Goal: Information Seeking & Learning: Learn about a topic

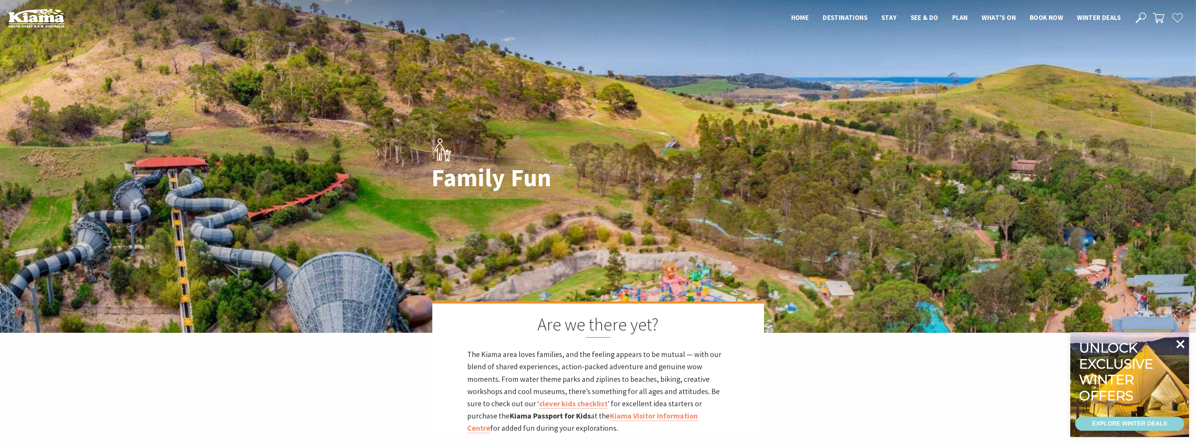
scroll to position [14, 1205]
click at [1181, 343] on icon at bounding box center [1181, 344] width 8 height 8
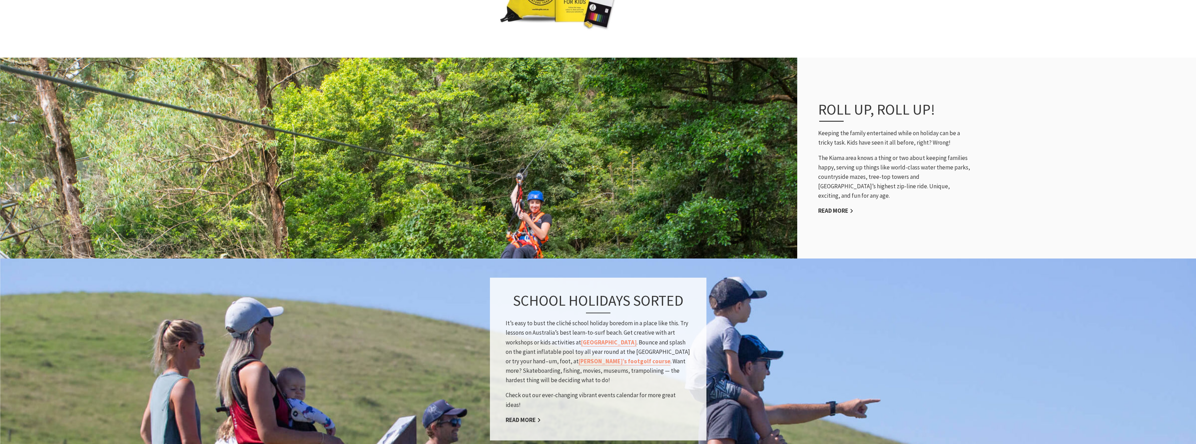
scroll to position [559, 0]
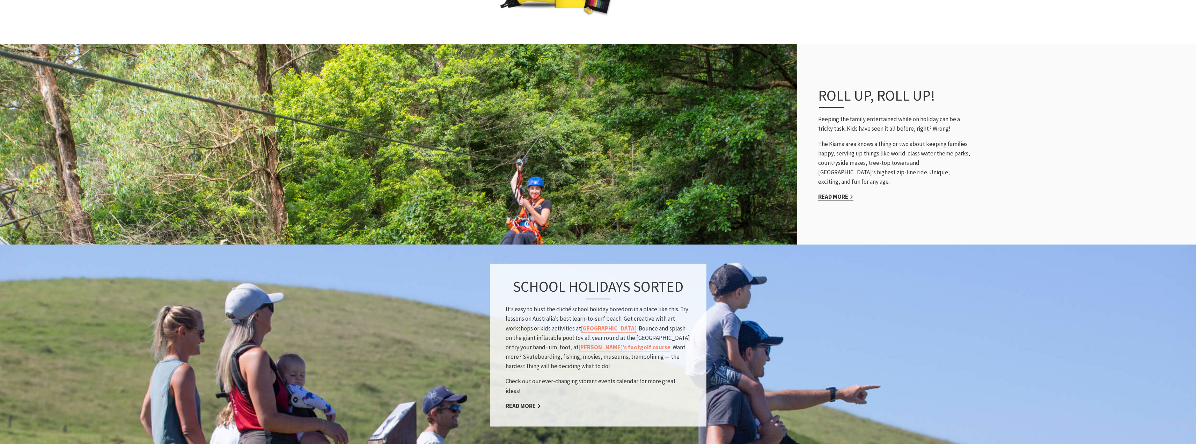
click at [841, 194] on link "Read More" at bounding box center [835, 197] width 35 height 8
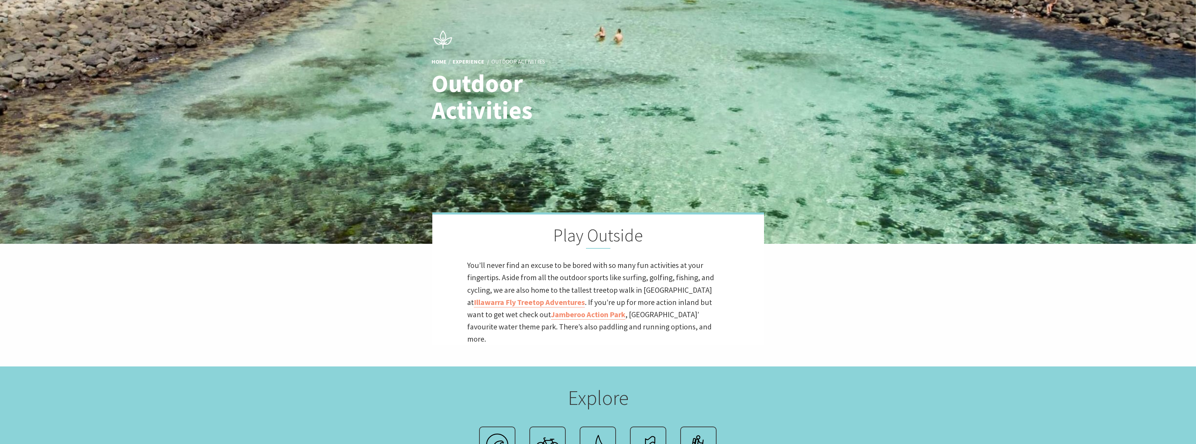
scroll to position [105, 0]
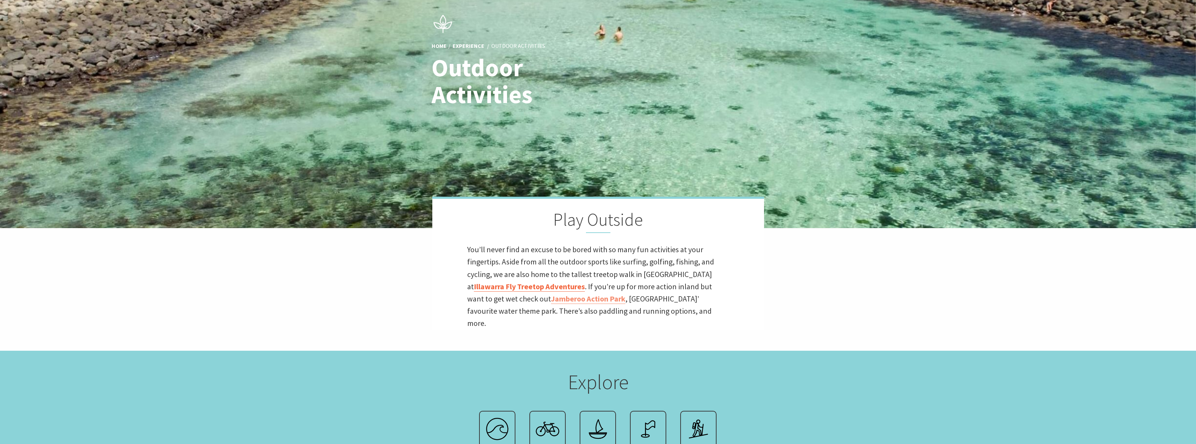
click at [528, 288] on link "Illawarra Fly Treetop Adventures" at bounding box center [529, 287] width 111 height 10
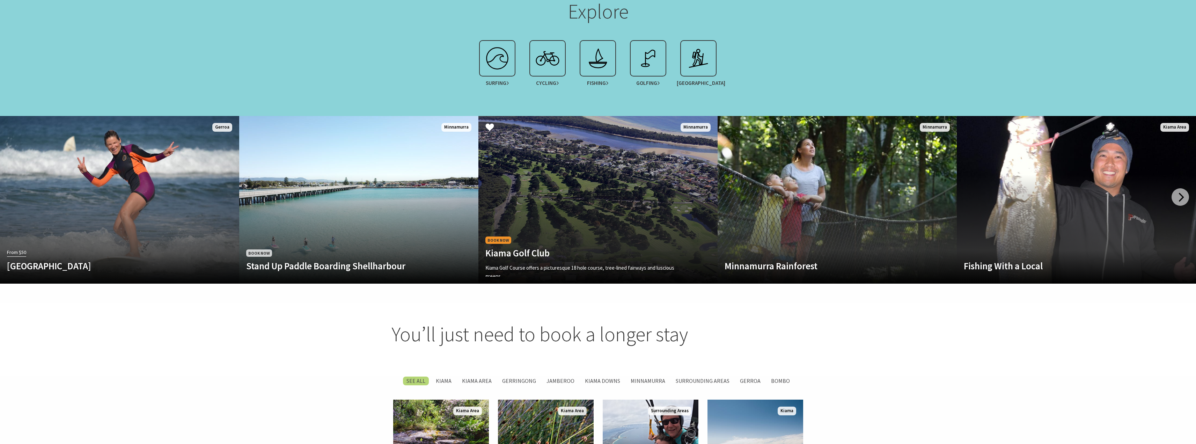
scroll to position [489, 0]
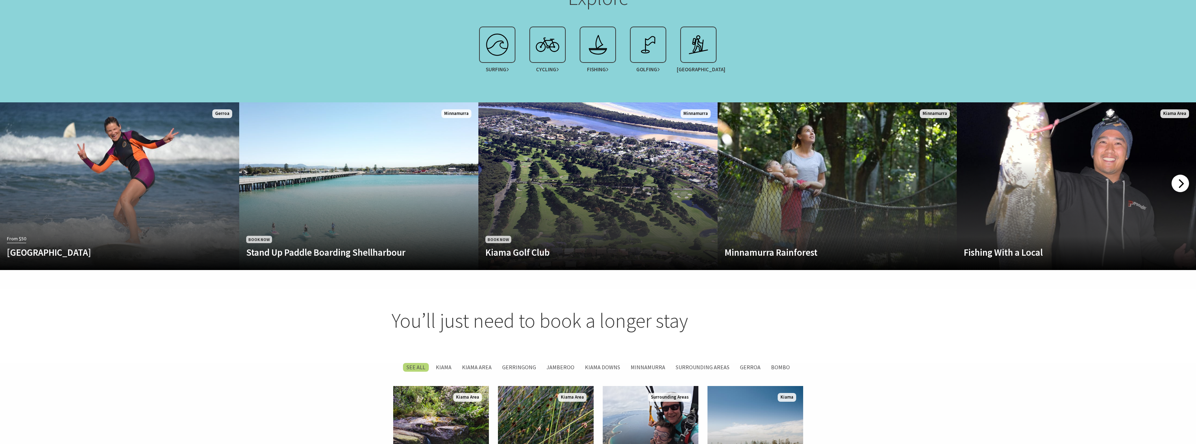
click at [1183, 178] on div at bounding box center [1180, 183] width 17 height 17
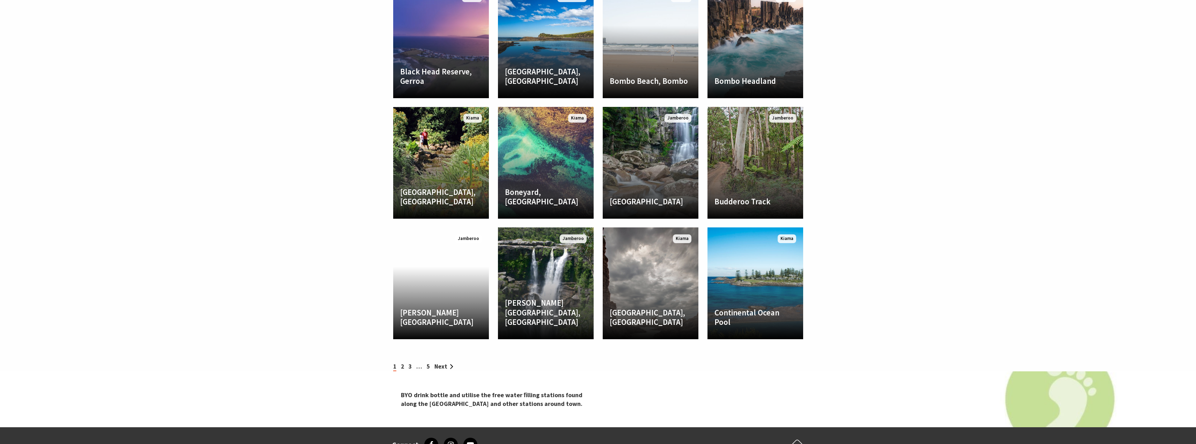
scroll to position [1013, 0]
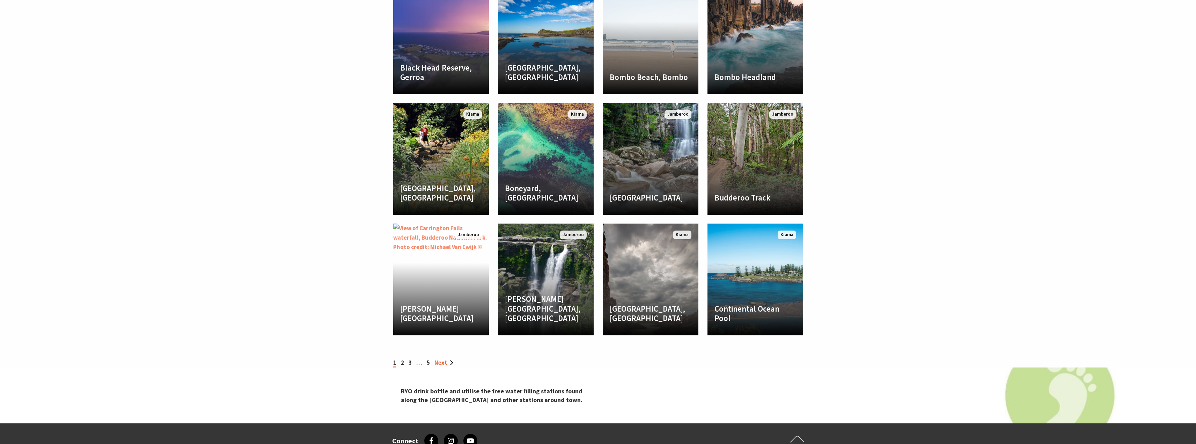
click at [441, 359] on link "Next" at bounding box center [443, 363] width 19 height 8
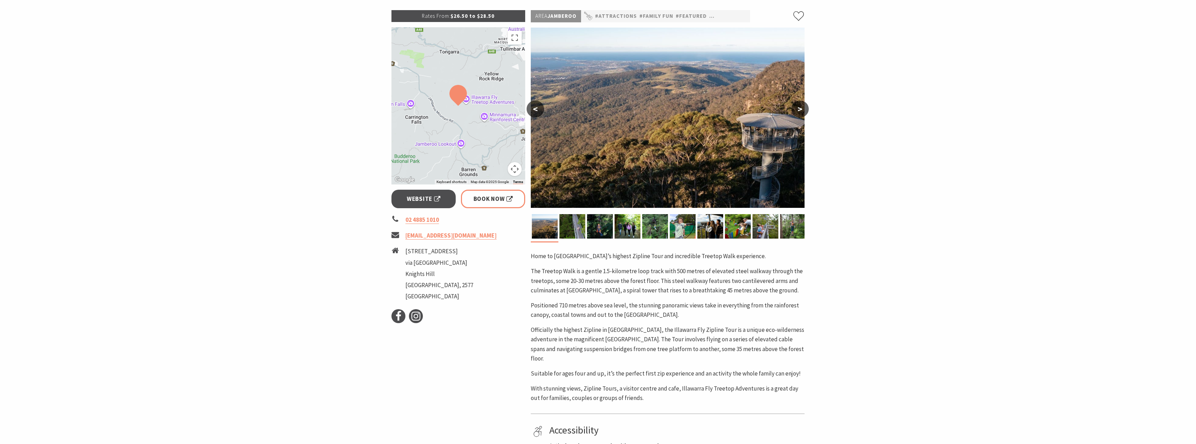
scroll to position [105, 0]
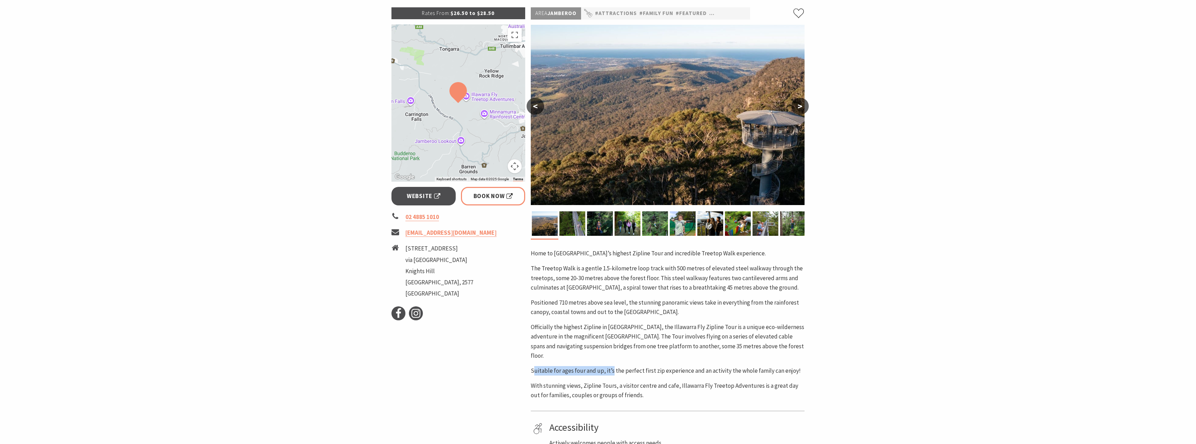
drag, startPoint x: 536, startPoint y: 361, endPoint x: 611, endPoint y: 363, distance: 75.5
click at [611, 366] on p "Suitable for ages four and up, it’s the perfect first zip experience and an act…" at bounding box center [668, 370] width 274 height 9
click at [684, 366] on p "Suitable for ages four and up, it’s the perfect first zip experience and an act…" at bounding box center [668, 370] width 274 height 9
drag, startPoint x: 607, startPoint y: 362, endPoint x: 708, endPoint y: 361, distance: 101.3
click at [708, 366] on p "Suitable for ages four and up, it’s the perfect first zip experience and an act…" at bounding box center [668, 370] width 274 height 9
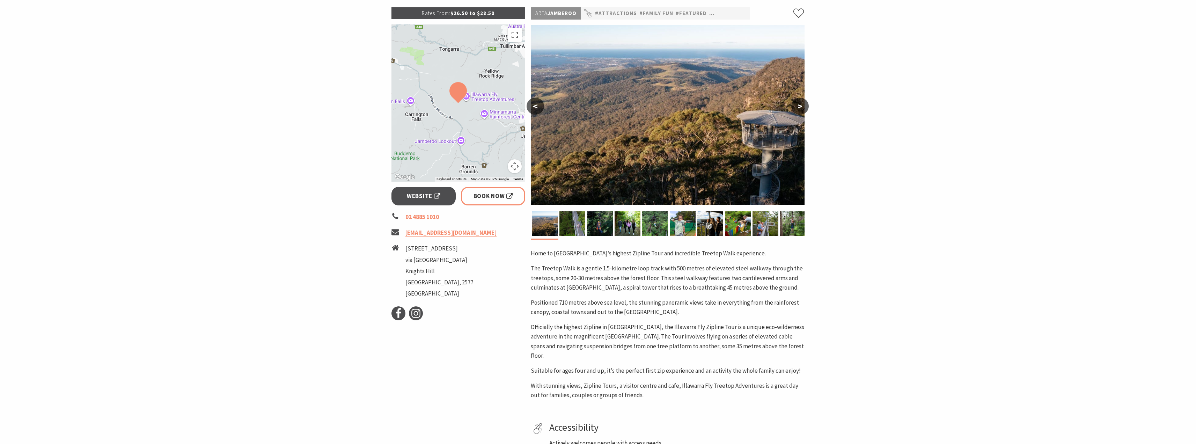
click at [730, 366] on p "Suitable for ages four and up, it’s the perfect first zip experience and an act…" at bounding box center [668, 370] width 274 height 9
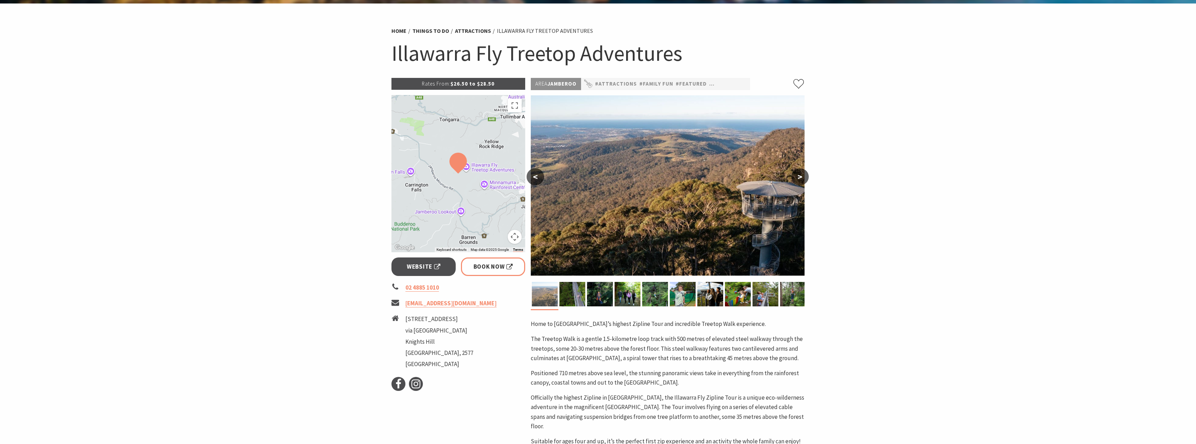
scroll to position [35, 0]
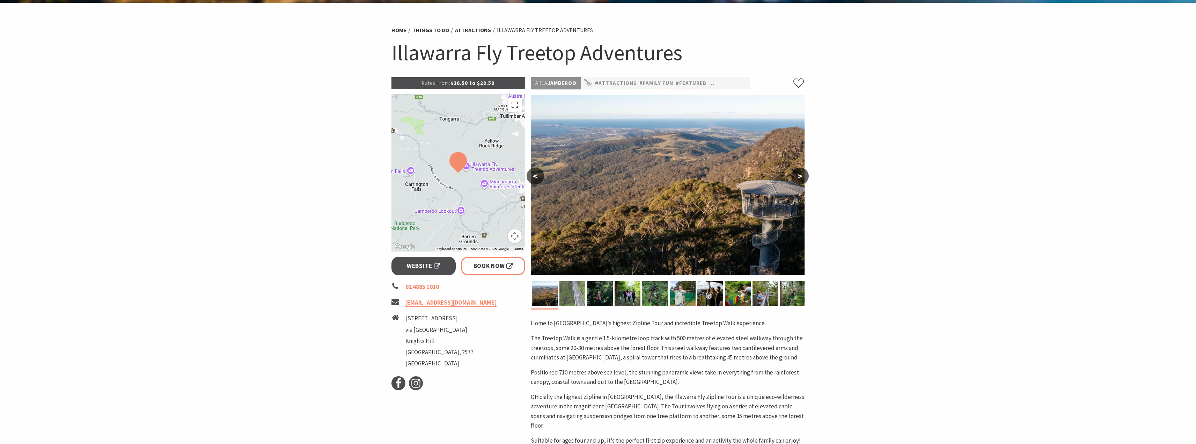
click at [574, 297] on img at bounding box center [573, 293] width 26 height 24
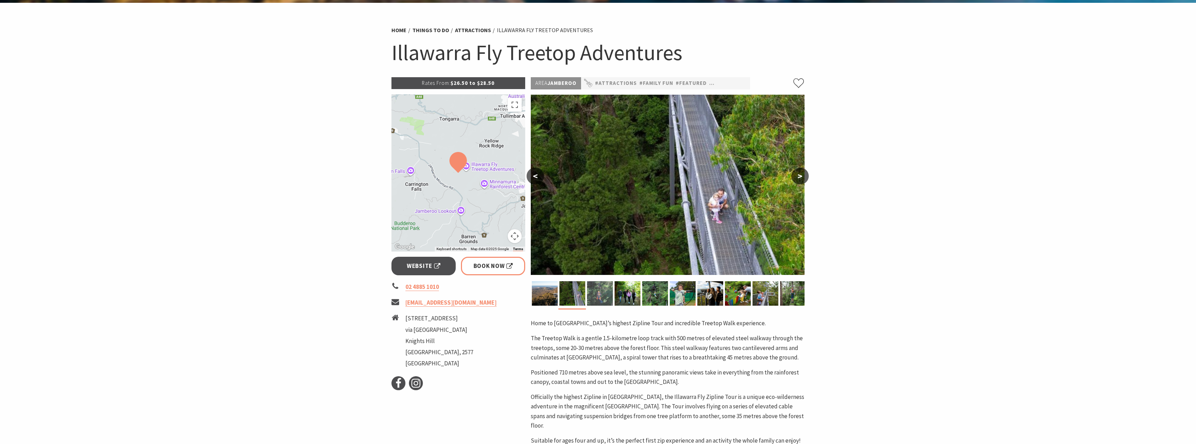
click at [603, 296] on img at bounding box center [600, 293] width 26 height 24
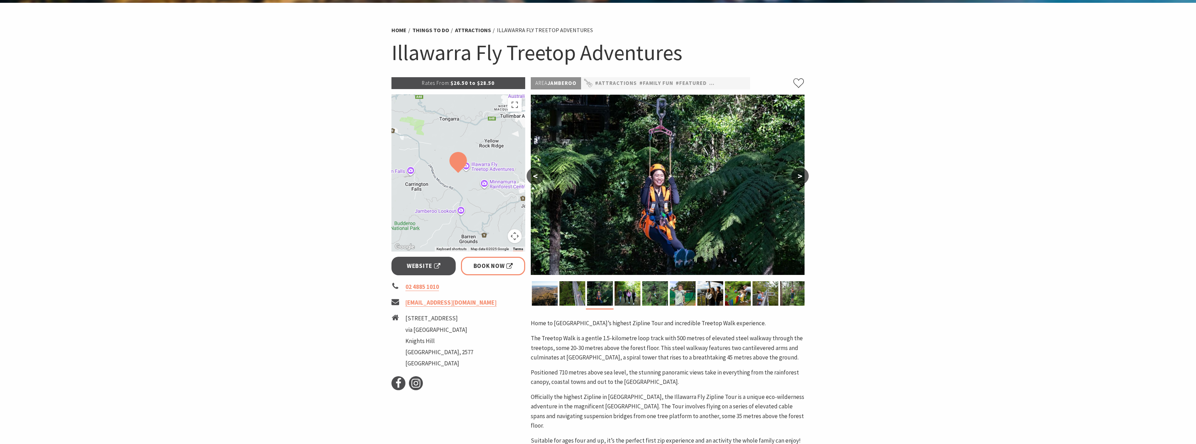
click at [802, 174] on button ">" at bounding box center [799, 176] width 17 height 17
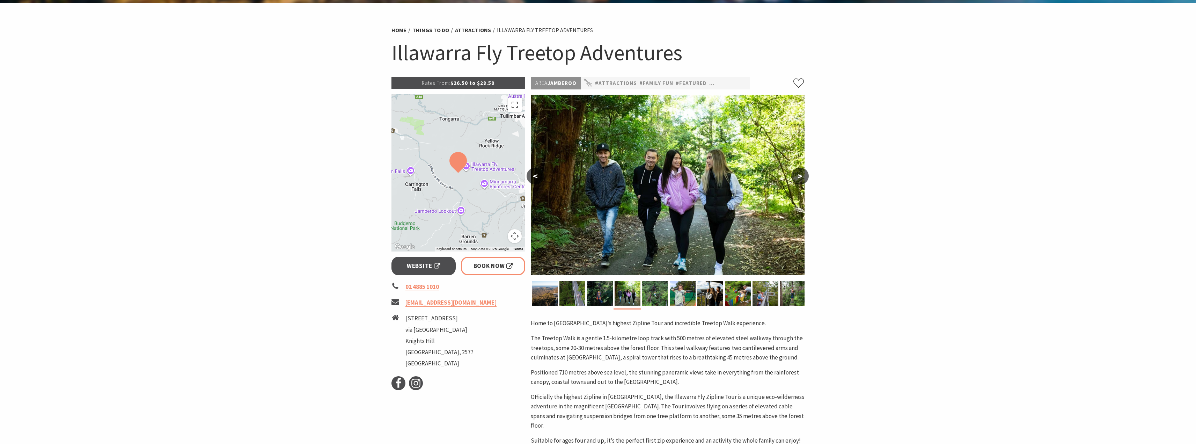
click at [802, 174] on button ">" at bounding box center [799, 176] width 17 height 17
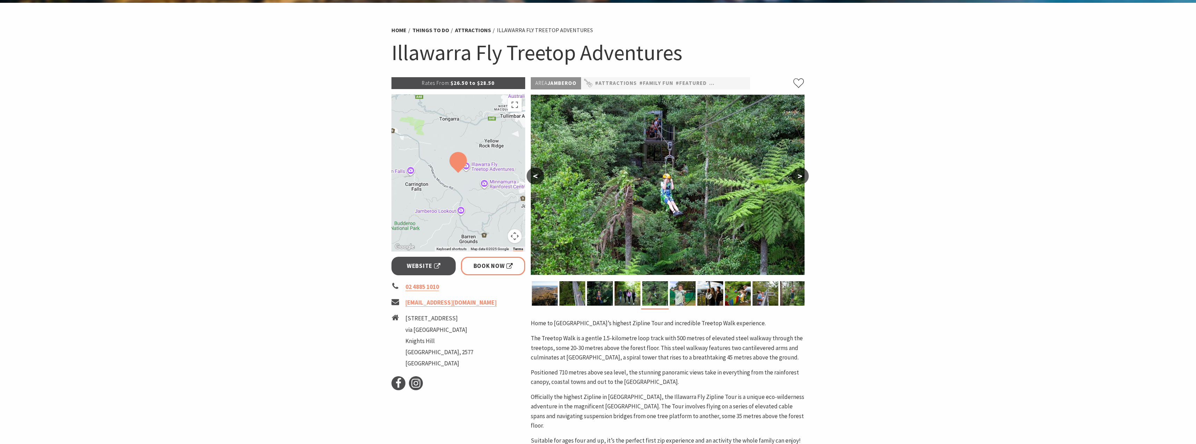
click at [801, 175] on button ">" at bounding box center [799, 176] width 17 height 17
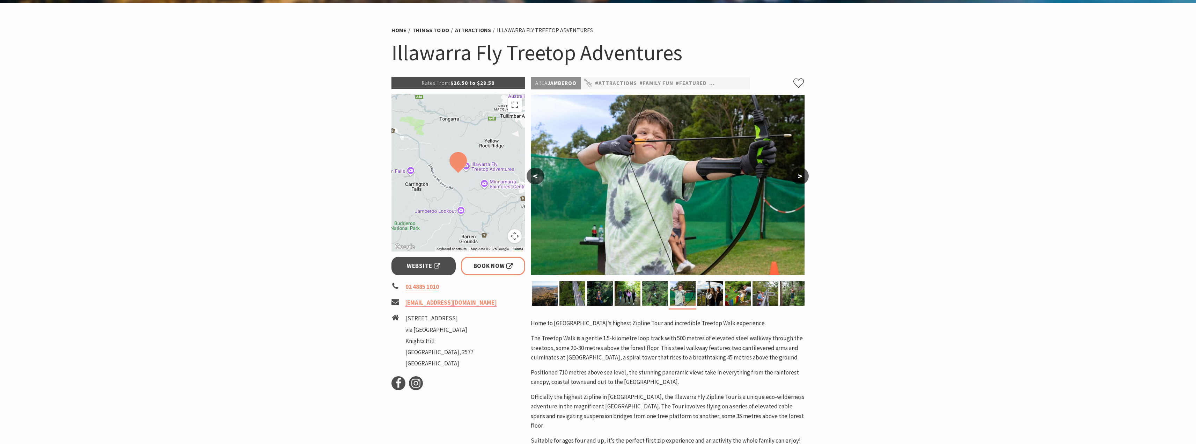
click at [802, 175] on button ">" at bounding box center [799, 176] width 17 height 17
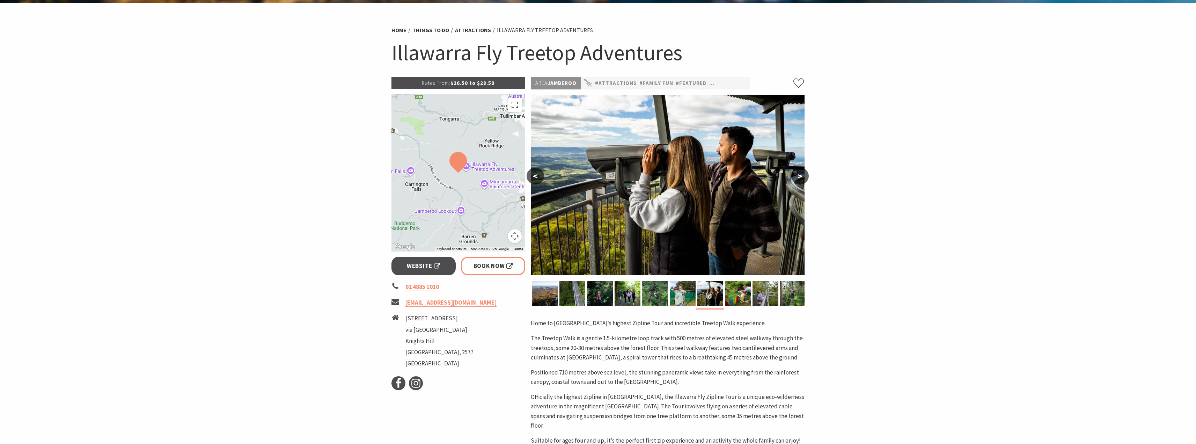
click at [802, 175] on button ">" at bounding box center [799, 176] width 17 height 17
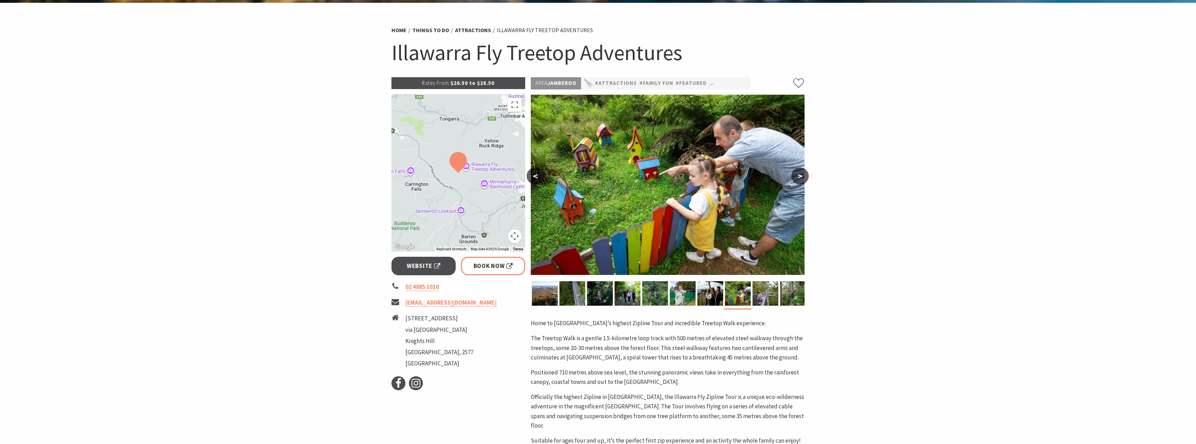
click at [802, 175] on button ">" at bounding box center [799, 176] width 17 height 17
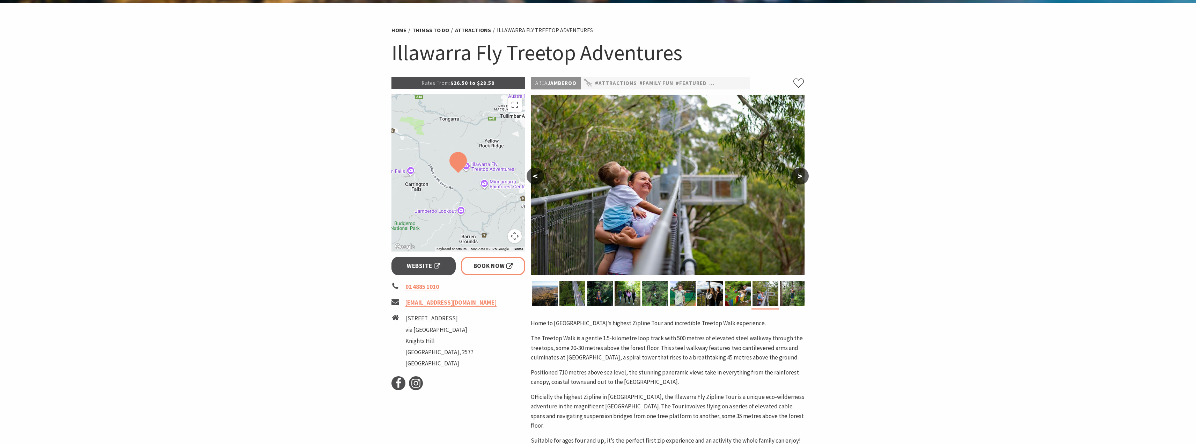
click at [802, 175] on button ">" at bounding box center [799, 176] width 17 height 17
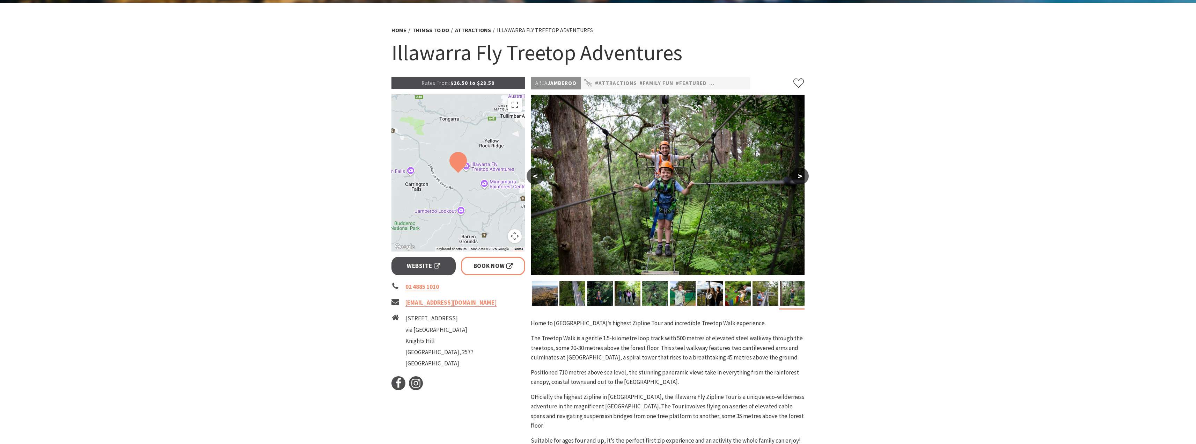
click at [802, 175] on button ">" at bounding box center [799, 176] width 17 height 17
click at [799, 176] on button ">" at bounding box center [799, 176] width 17 height 17
click at [975, 284] on section "Home Things To Do Attractions Illawarra Fly Treetop Adventures Illawarra Fly Tr…" at bounding box center [598, 317] width 1196 height 629
click at [803, 178] on button ">" at bounding box center [799, 176] width 17 height 17
click at [803, 176] on button ">" at bounding box center [799, 176] width 17 height 17
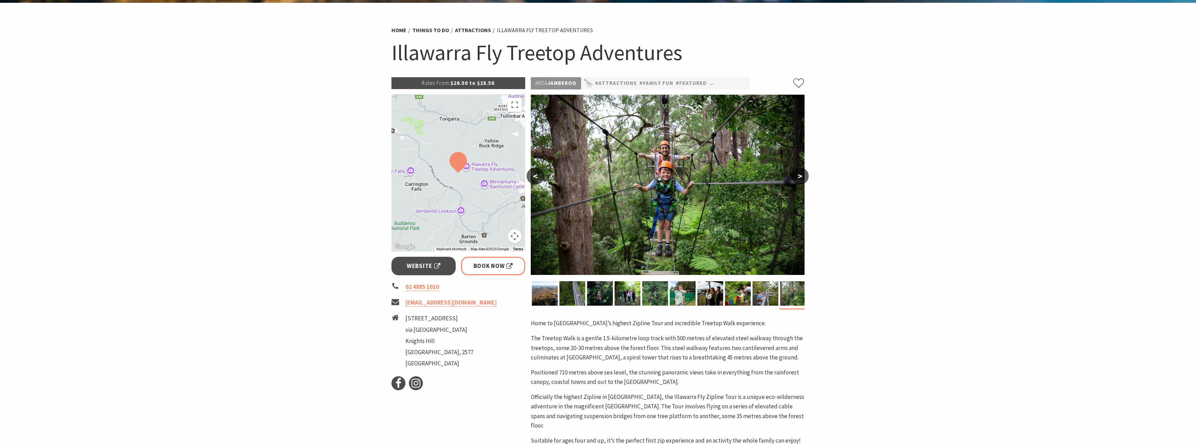
click at [803, 176] on button ">" at bounding box center [799, 176] width 17 height 17
click at [868, 308] on section "Home Things To Do Attractions Illawarra Fly Treetop Adventures Illawarra Fly Tr…" at bounding box center [598, 317] width 1196 height 629
drag, startPoint x: 601, startPoint y: 338, endPoint x: 655, endPoint y: 337, distance: 54.5
click at [655, 337] on p "The Treetop Walk is a gentle 1.5-kilometre loop track with 500 metres of elevat…" at bounding box center [668, 348] width 274 height 29
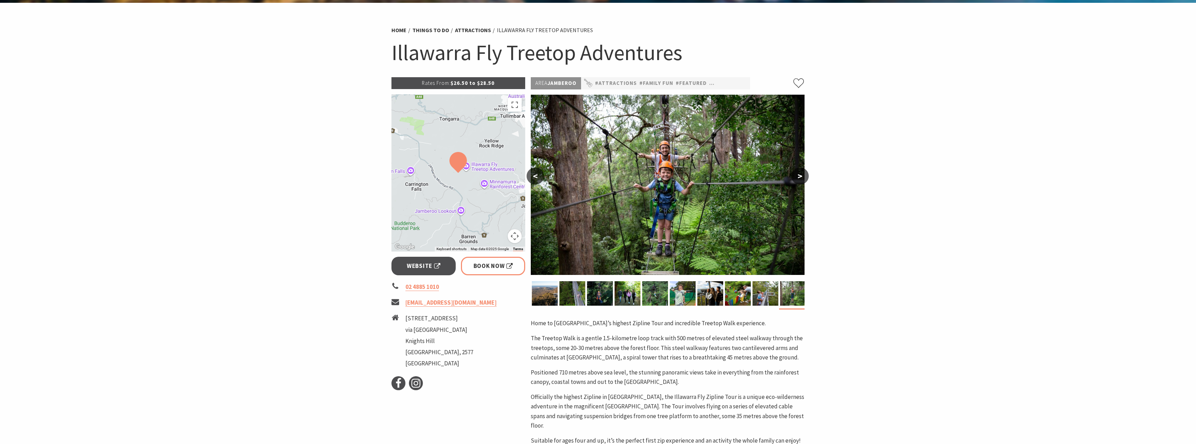
click at [744, 357] on p "The Treetop Walk is a gentle 1.5-kilometre loop track with 500 metres of elevat…" at bounding box center [668, 348] width 274 height 29
click at [798, 173] on button ">" at bounding box center [799, 176] width 17 height 17
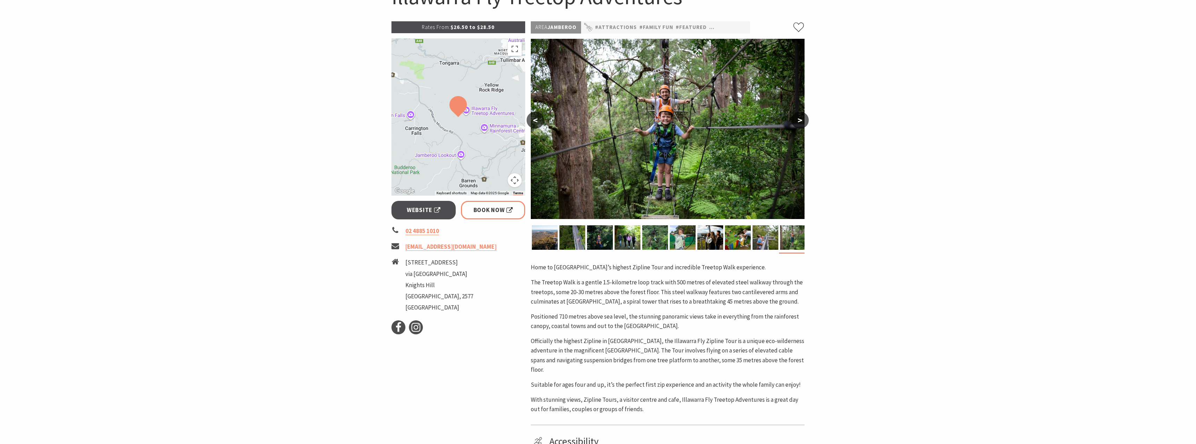
scroll to position [105, 0]
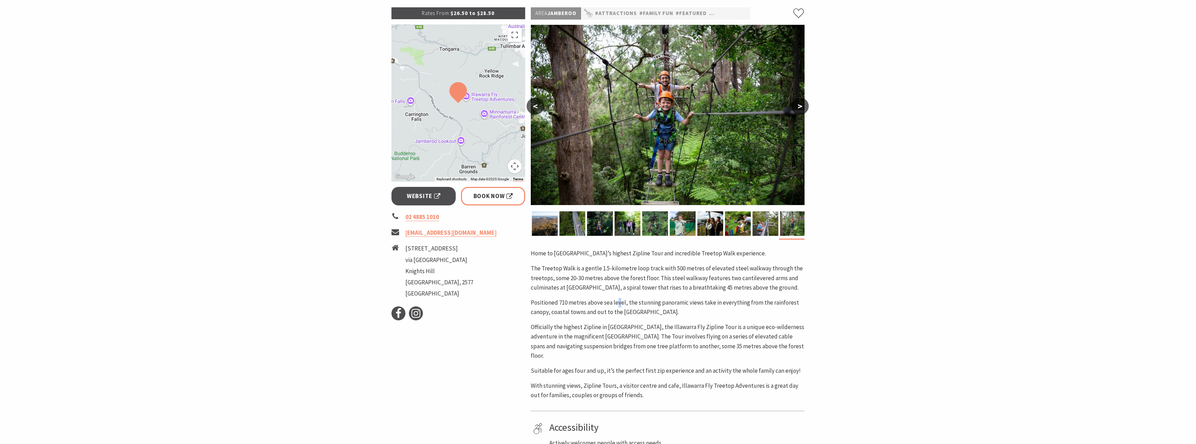
click at [619, 300] on p "Positioned 710 metres above sea level, the stunning panoramic views take in eve…" at bounding box center [668, 307] width 274 height 19
drag, startPoint x: 578, startPoint y: 278, endPoint x: 670, endPoint y: 274, distance: 91.6
click at [670, 274] on p "The Treetop Walk is a gentle 1.5-kilometre loop track with 500 metres of elevat…" at bounding box center [668, 278] width 274 height 29
click at [548, 300] on p "Positioned 710 metres above sea level, the stunning panoramic views take in eve…" at bounding box center [668, 307] width 274 height 19
drag, startPoint x: 535, startPoint y: 305, endPoint x: 740, endPoint y: 302, distance: 205.4
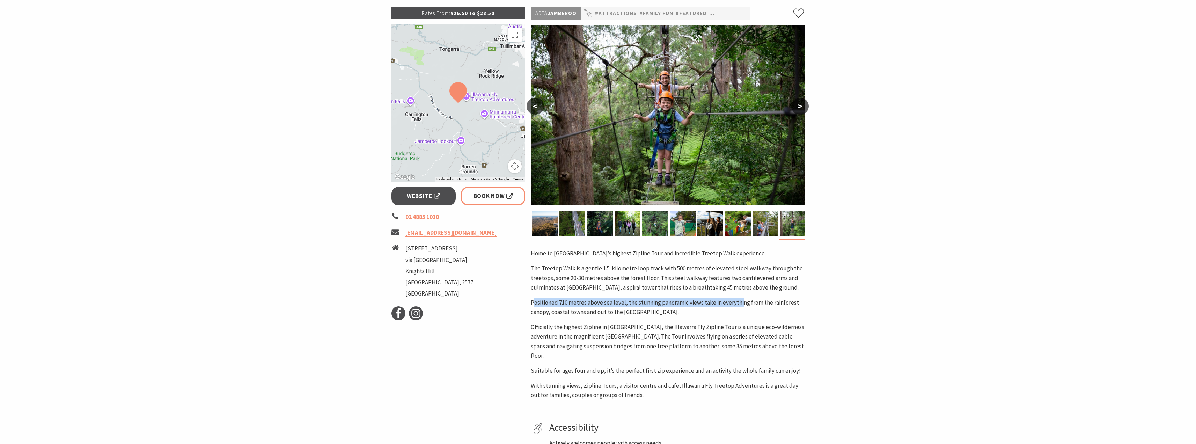
click at [740, 302] on p "Positioned 710 metres above sea level, the stunning panoramic views take in eve…" at bounding box center [668, 307] width 274 height 19
click at [616, 336] on p "Officially the highest Zipline in Australia, the Illawarra Fly Zipline Tour is …" at bounding box center [668, 341] width 274 height 38
drag, startPoint x: 533, startPoint y: 326, endPoint x: 757, endPoint y: 328, distance: 223.9
click at [757, 328] on p "Officially the highest Zipline in Australia, the Illawarra Fly Zipline Tour is …" at bounding box center [668, 341] width 274 height 38
click at [713, 338] on p "Officially the highest Zipline in Australia, the Illawarra Fly Zipline Tour is …" at bounding box center [668, 341] width 274 height 38
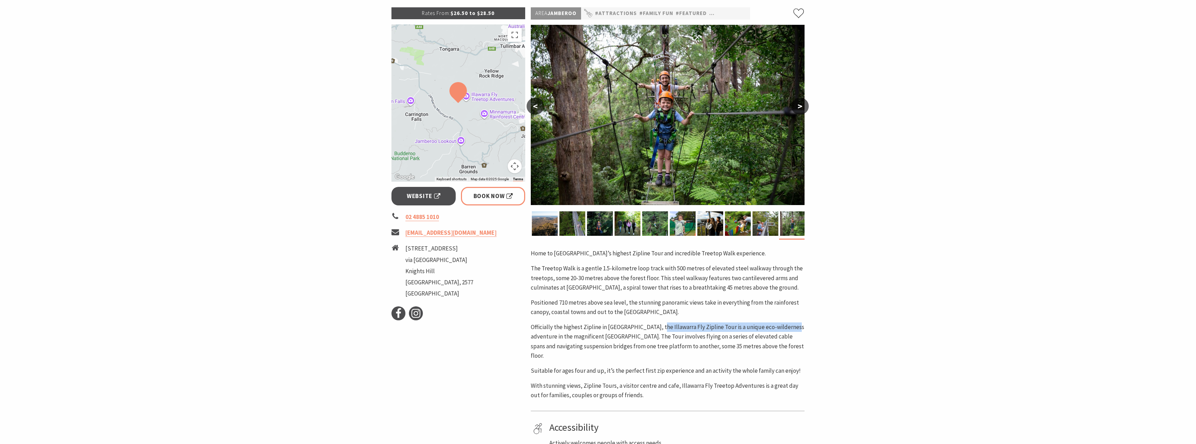
drag, startPoint x: 653, startPoint y: 327, endPoint x: 786, endPoint y: 328, distance: 133.1
click at [786, 328] on p "Officially the highest Zipline in Australia, the Illawarra Fly Zipline Tour is …" at bounding box center [668, 341] width 274 height 38
click at [578, 340] on p "Officially the highest Zipline in Australia, the Illawarra Fly Zipline Tour is …" at bounding box center [668, 341] width 274 height 38
drag, startPoint x: 537, startPoint y: 334, endPoint x: 684, endPoint y: 333, distance: 147.4
click at [684, 333] on p "Officially the highest Zipline in Australia, the Illawarra Fly Zipline Tour is …" at bounding box center [668, 341] width 274 height 38
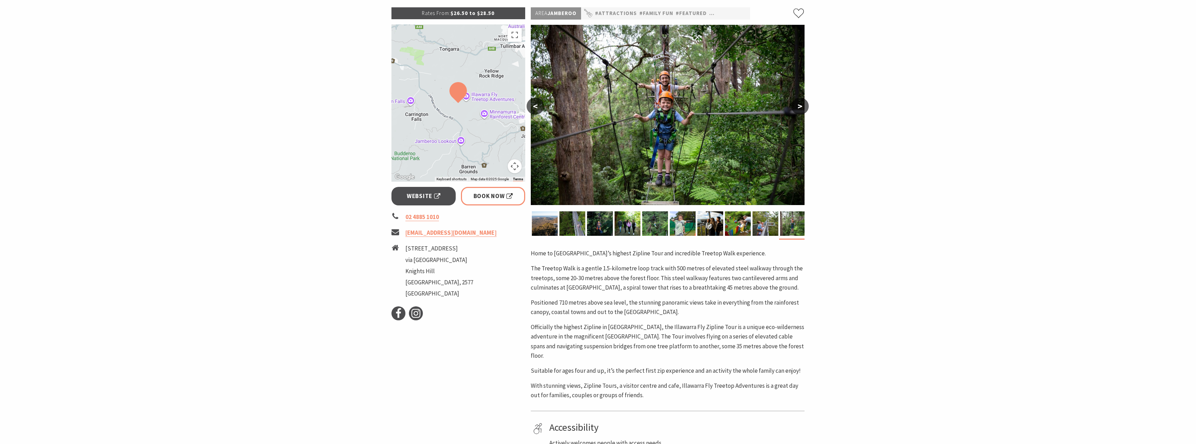
click at [740, 330] on p "Officially the highest Zipline in Australia, the Illawarra Fly Zipline Tour is …" at bounding box center [668, 341] width 274 height 38
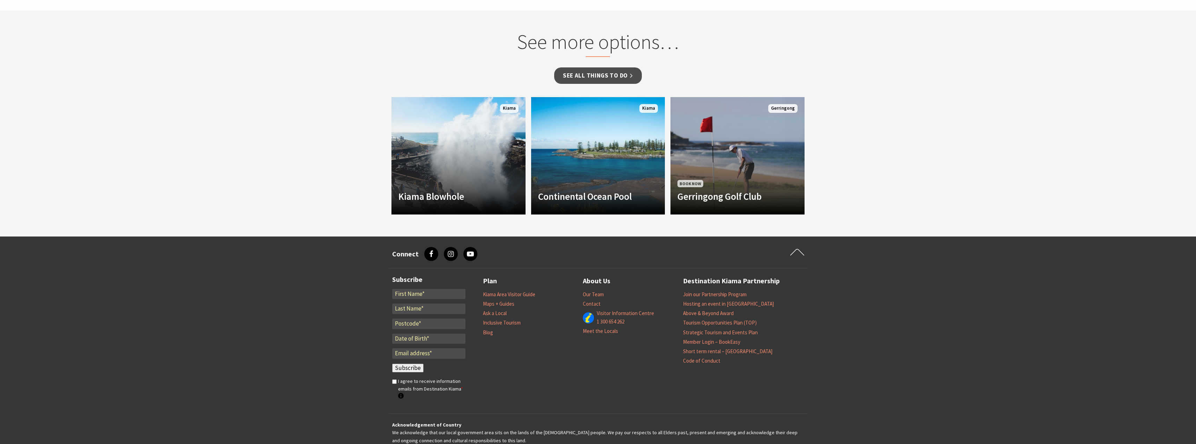
scroll to position [664, 0]
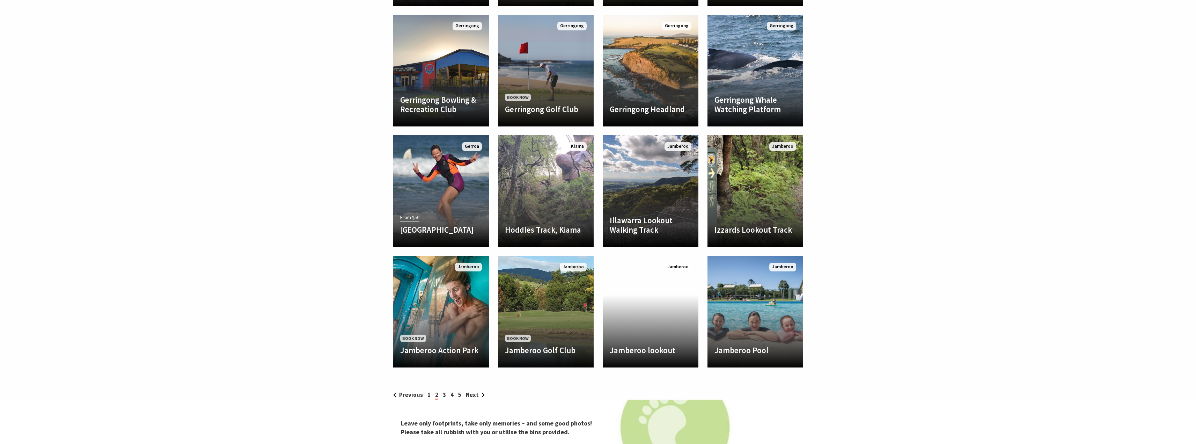
scroll to position [1013, 0]
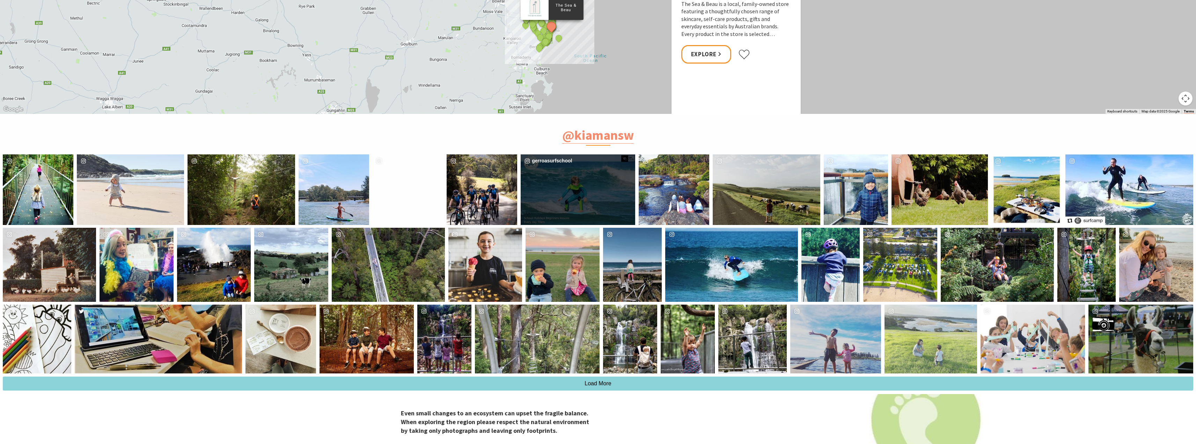
scroll to position [1676, 0]
